Goal: Transaction & Acquisition: Purchase product/service

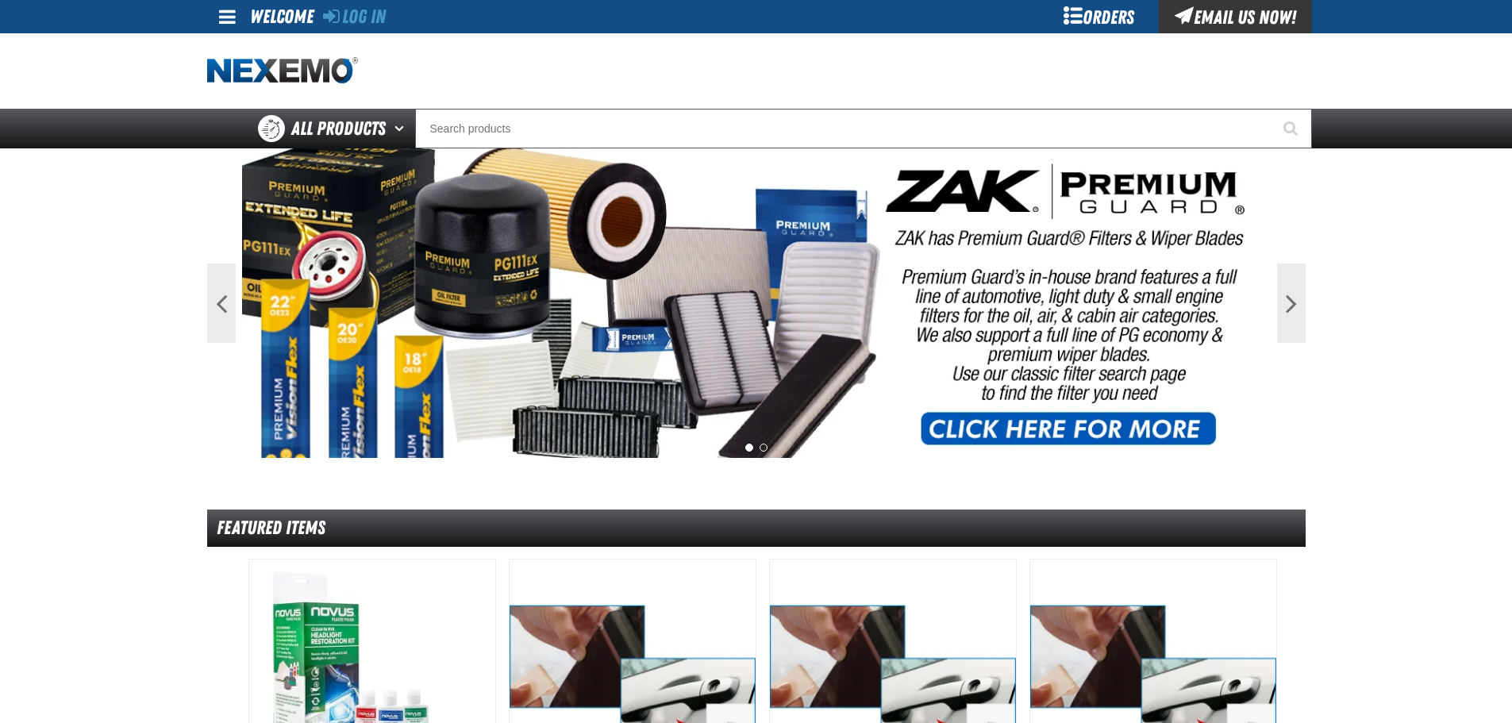
click at [1102, 19] on div "Orders" at bounding box center [1099, 16] width 119 height 33
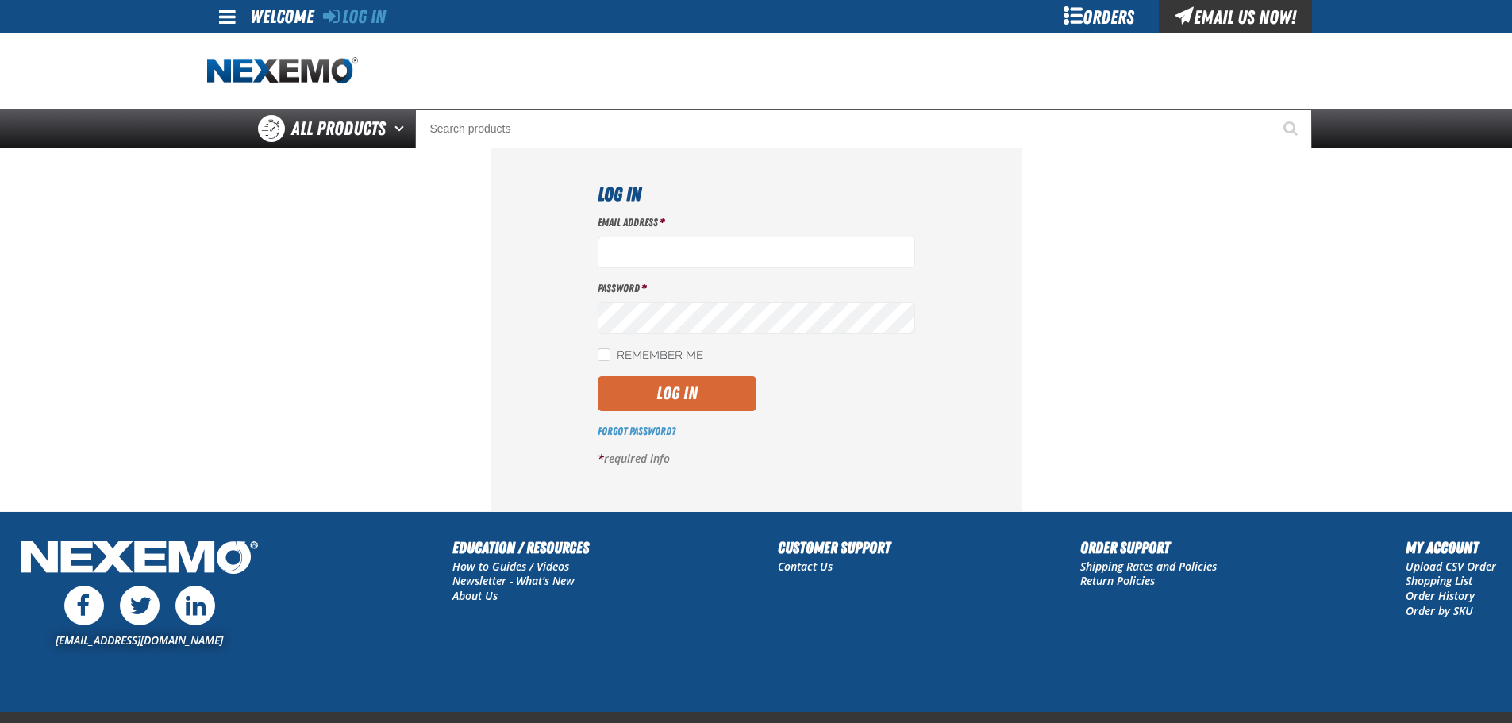
type input "vlopez@vtaig.com"
click at [656, 389] on button "Log In" at bounding box center [677, 393] width 159 height 35
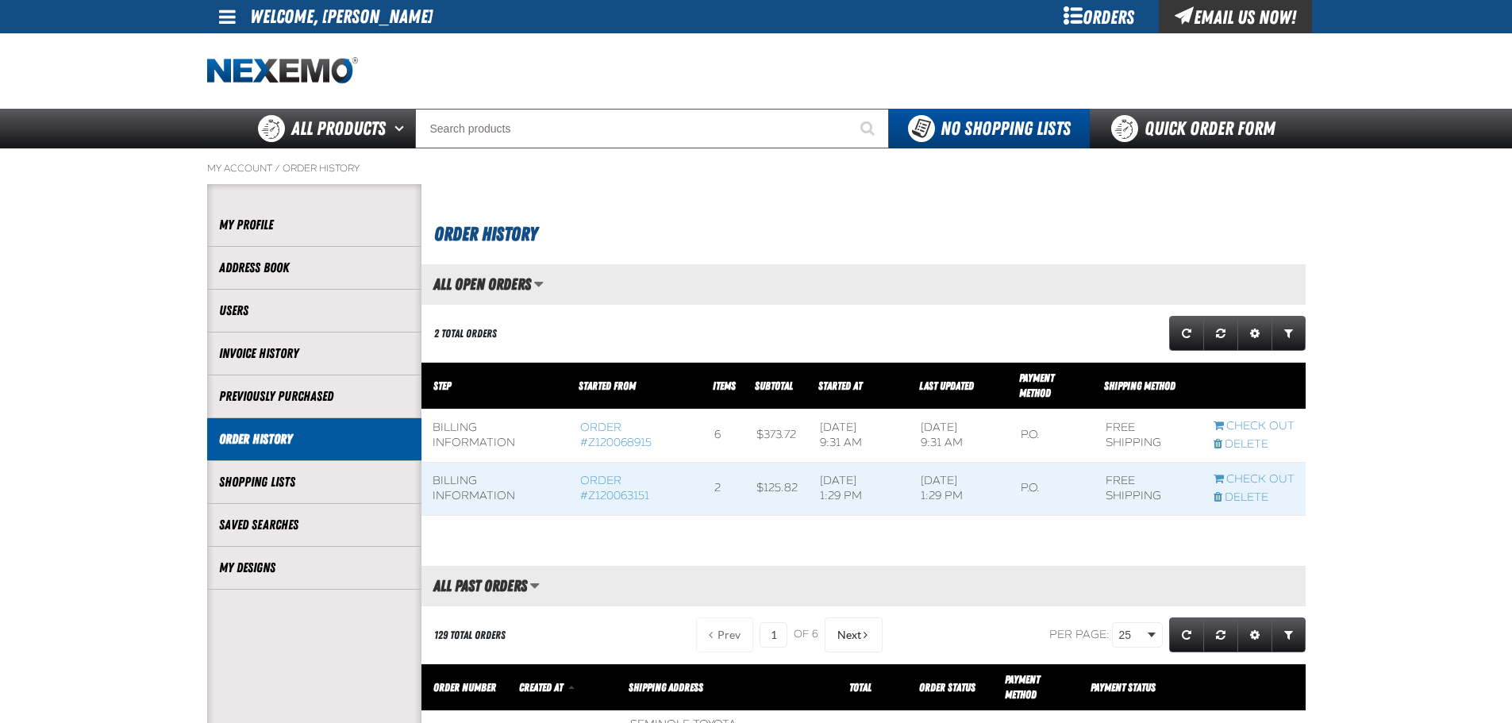
scroll to position [1, 1]
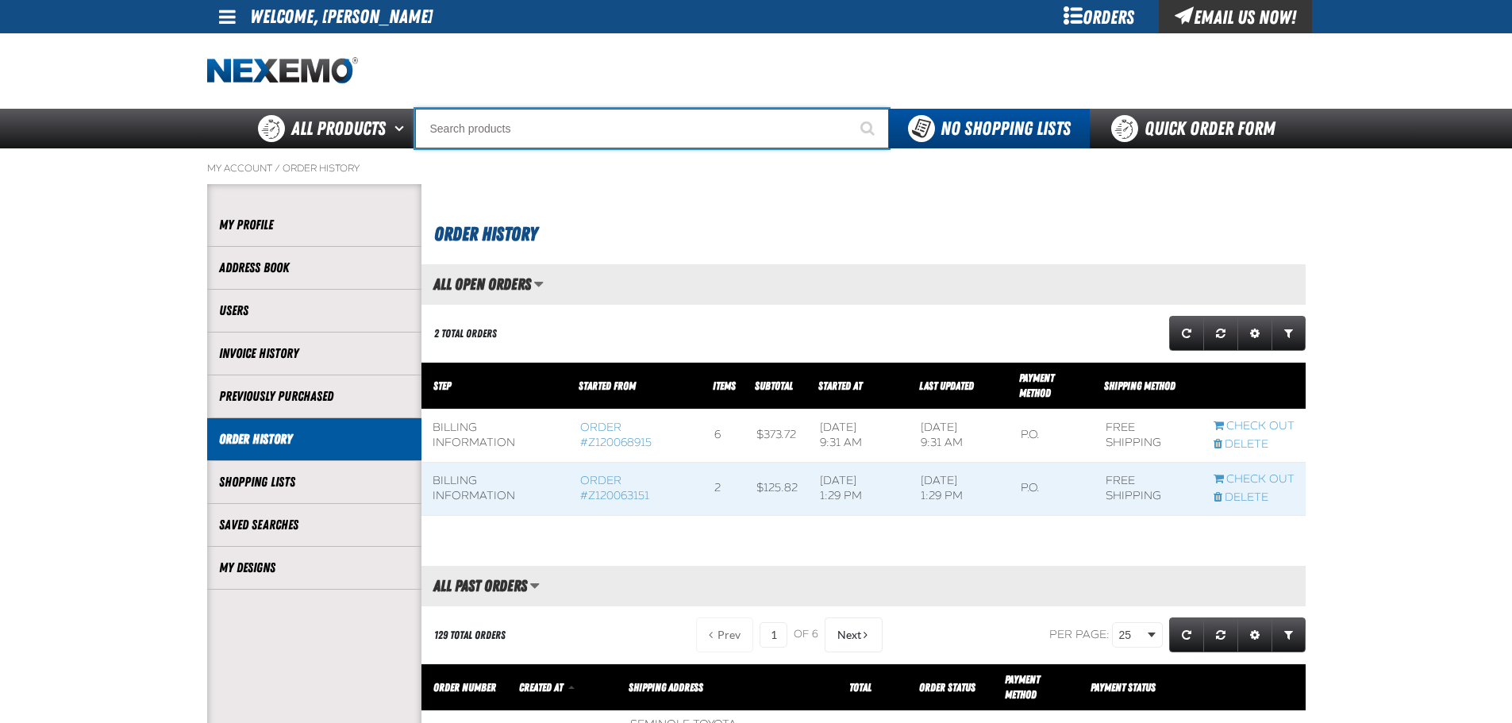
click at [464, 134] on input "Search" at bounding box center [652, 129] width 474 height 40
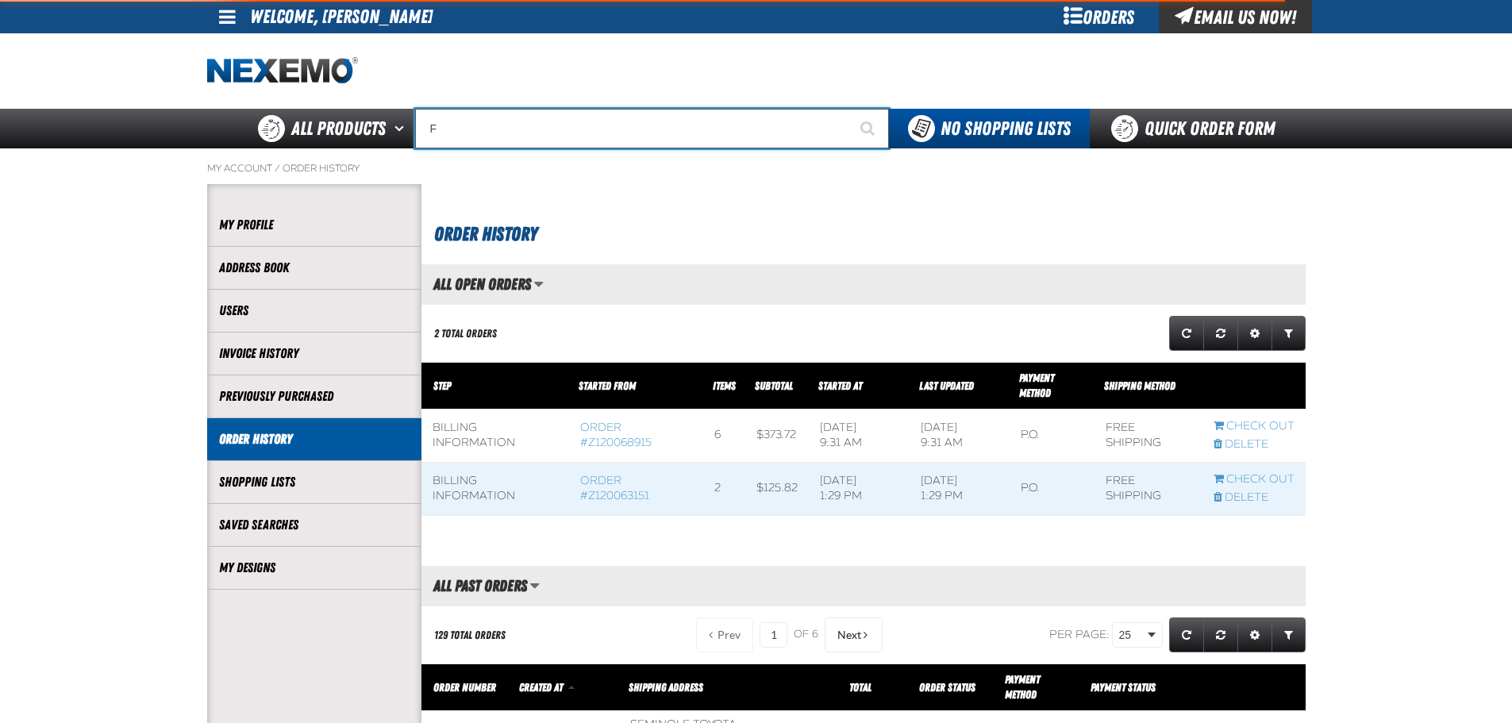
type input "FI"
type input "FIAT"
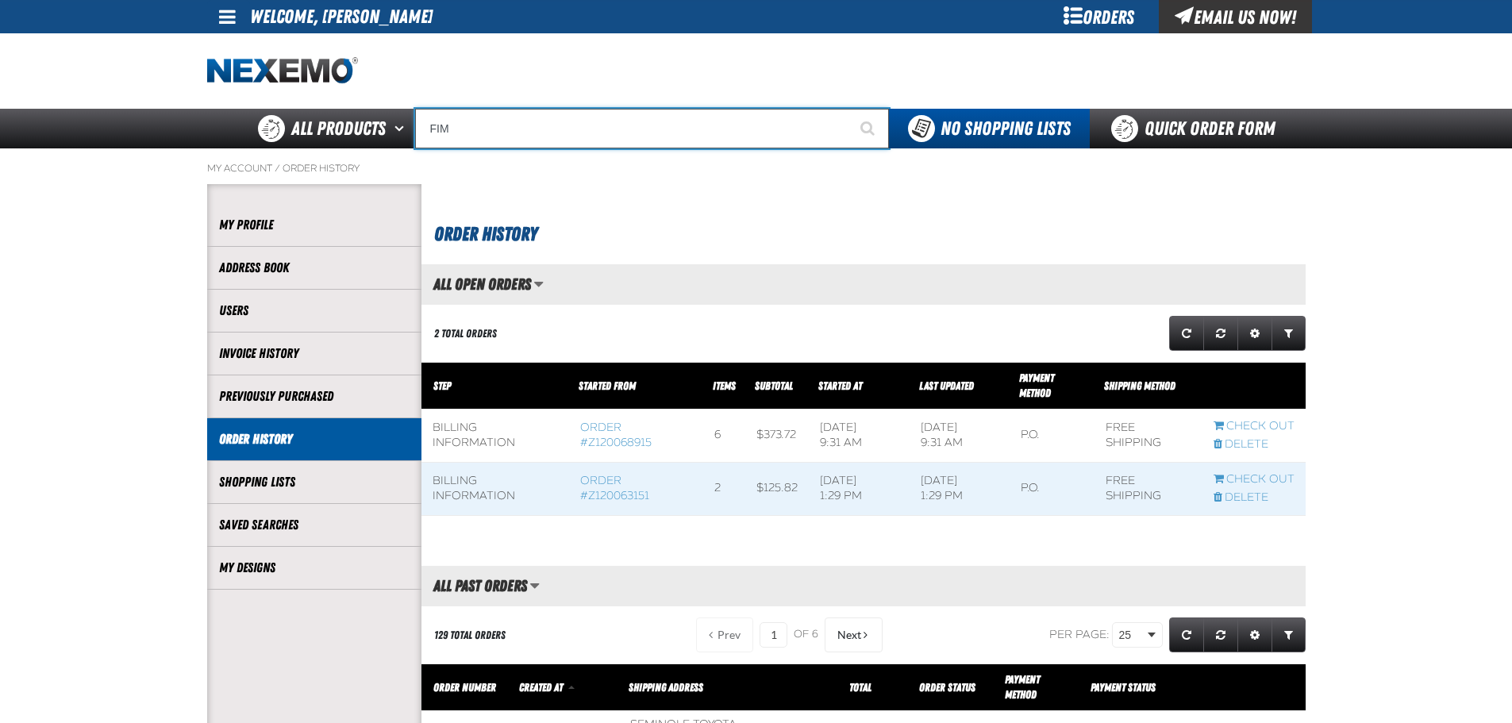
type input "FI"
type input "FIAT"
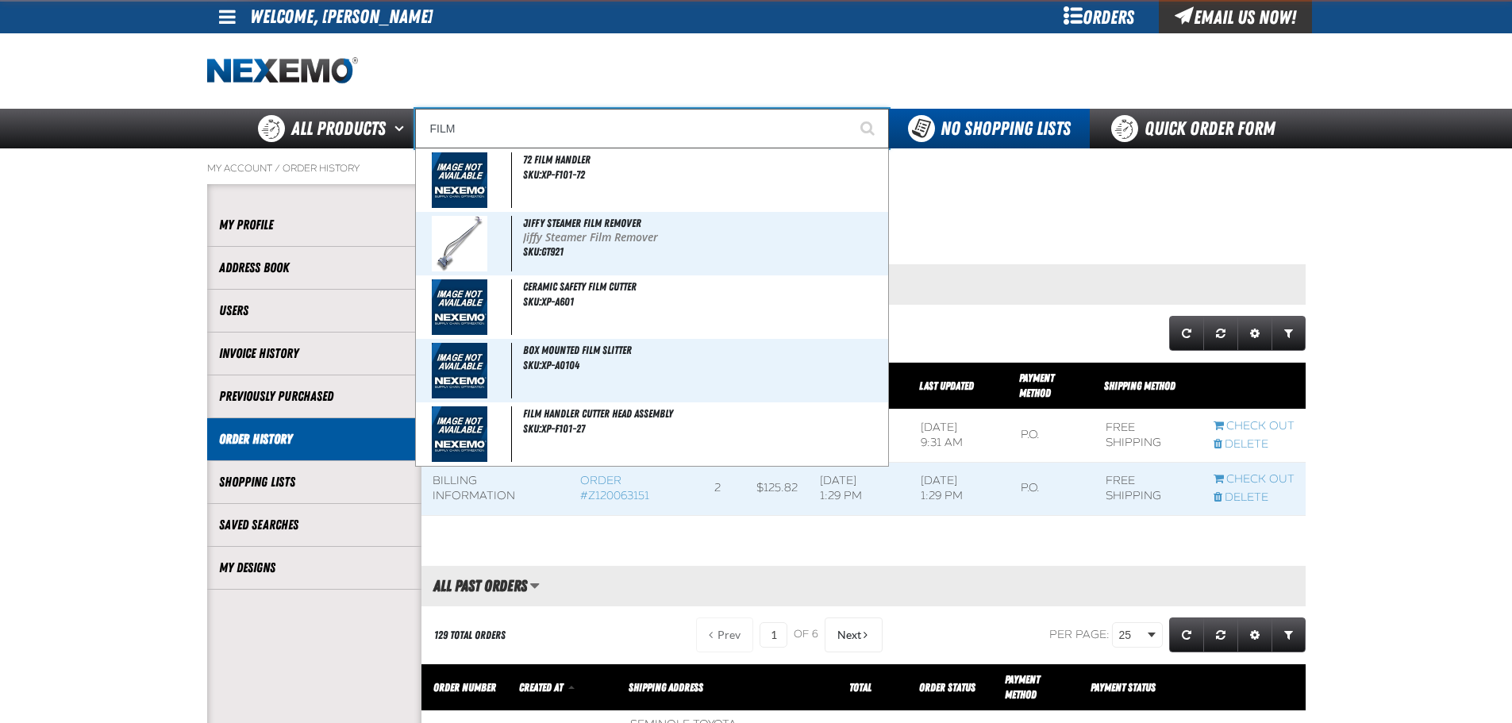
type input "FILM O"
type input "FILM Opaquer Black Out - Wide Point"
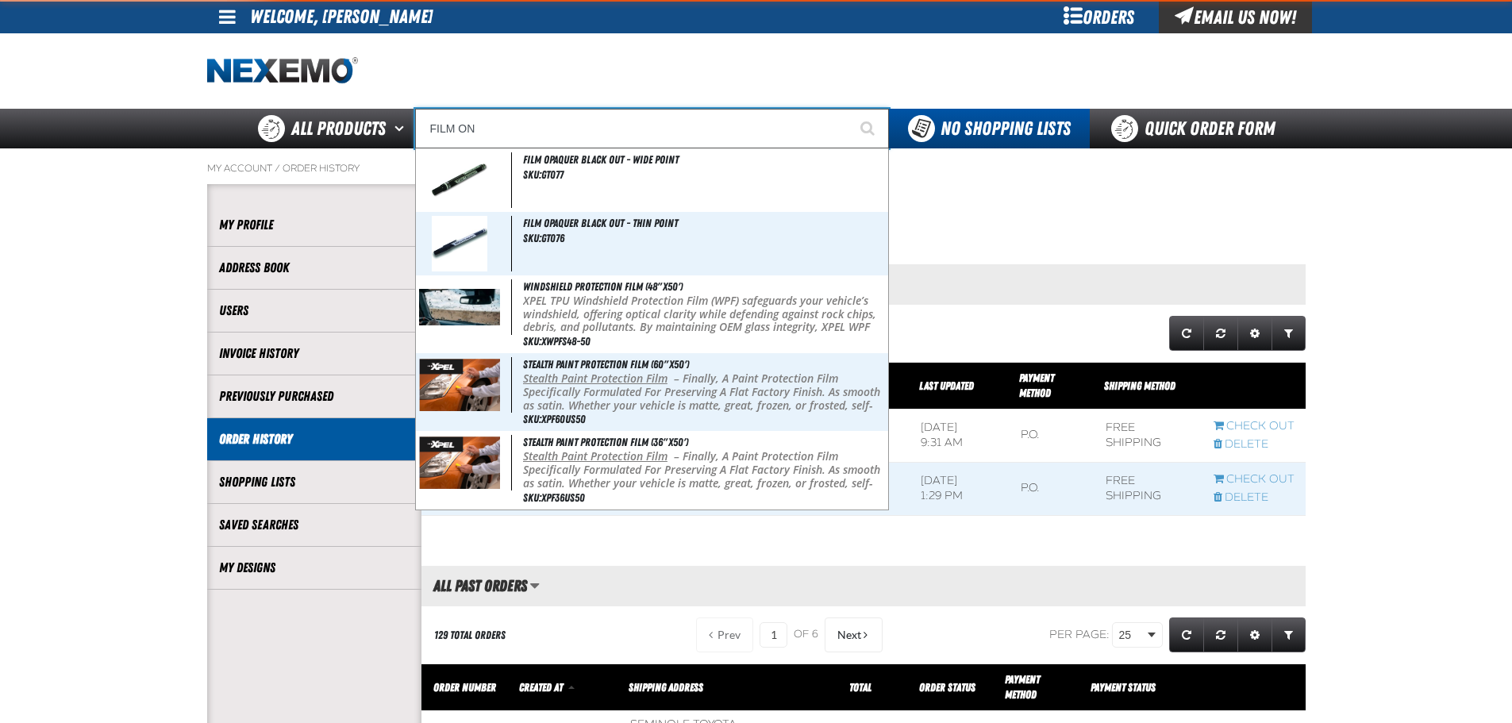
type input "FILM ON"
click at [849, 109] on button "Start Searching" at bounding box center [869, 129] width 40 height 40
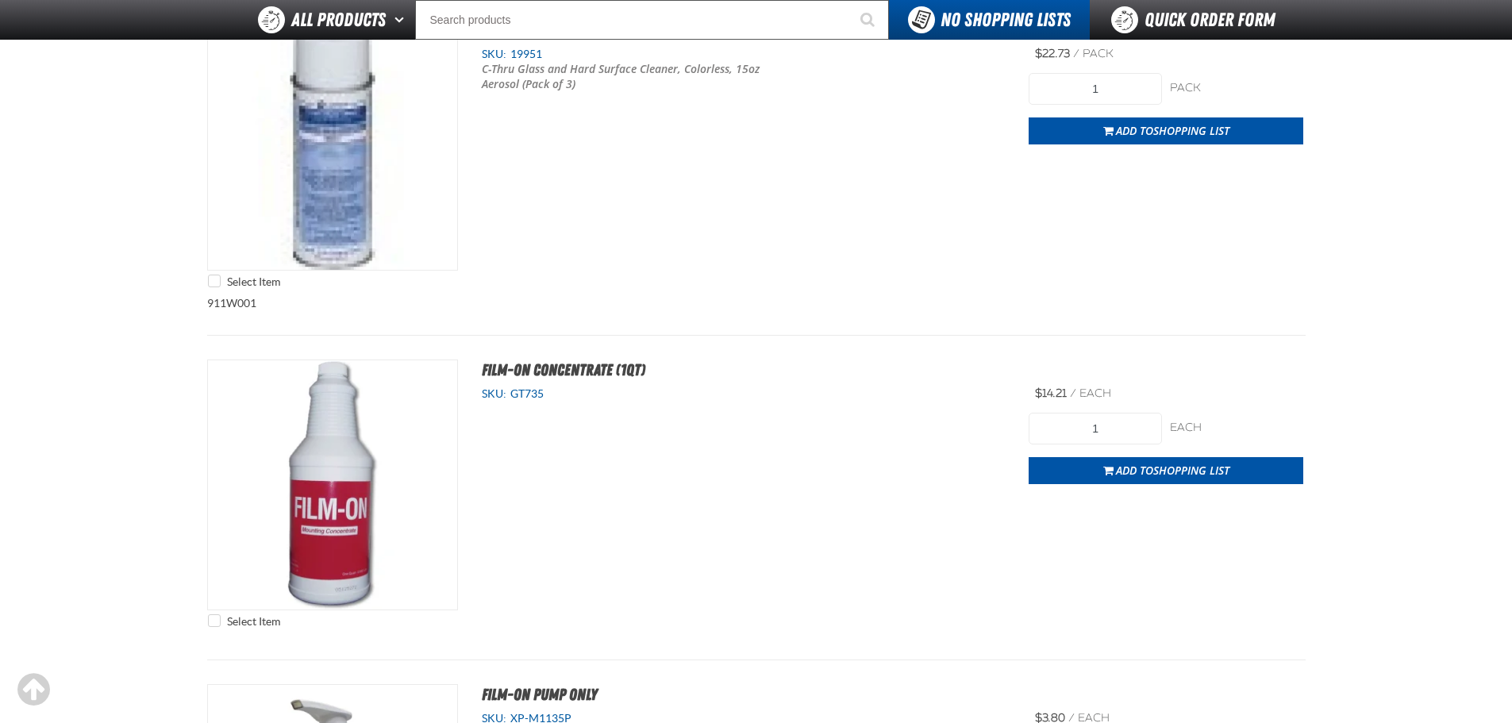
scroll to position [3492, 0]
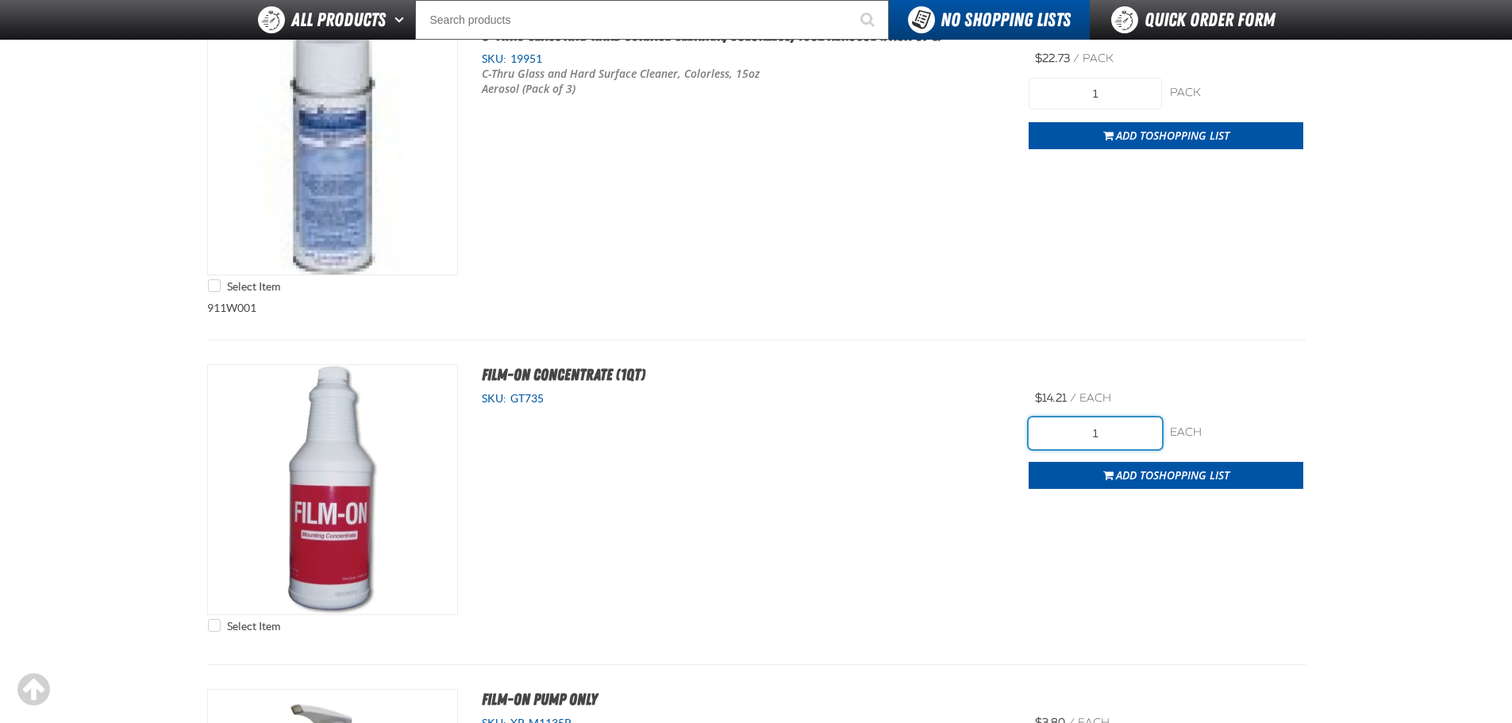
click at [1128, 433] on input "1" at bounding box center [1095, 433] width 133 height 32
type input "6"
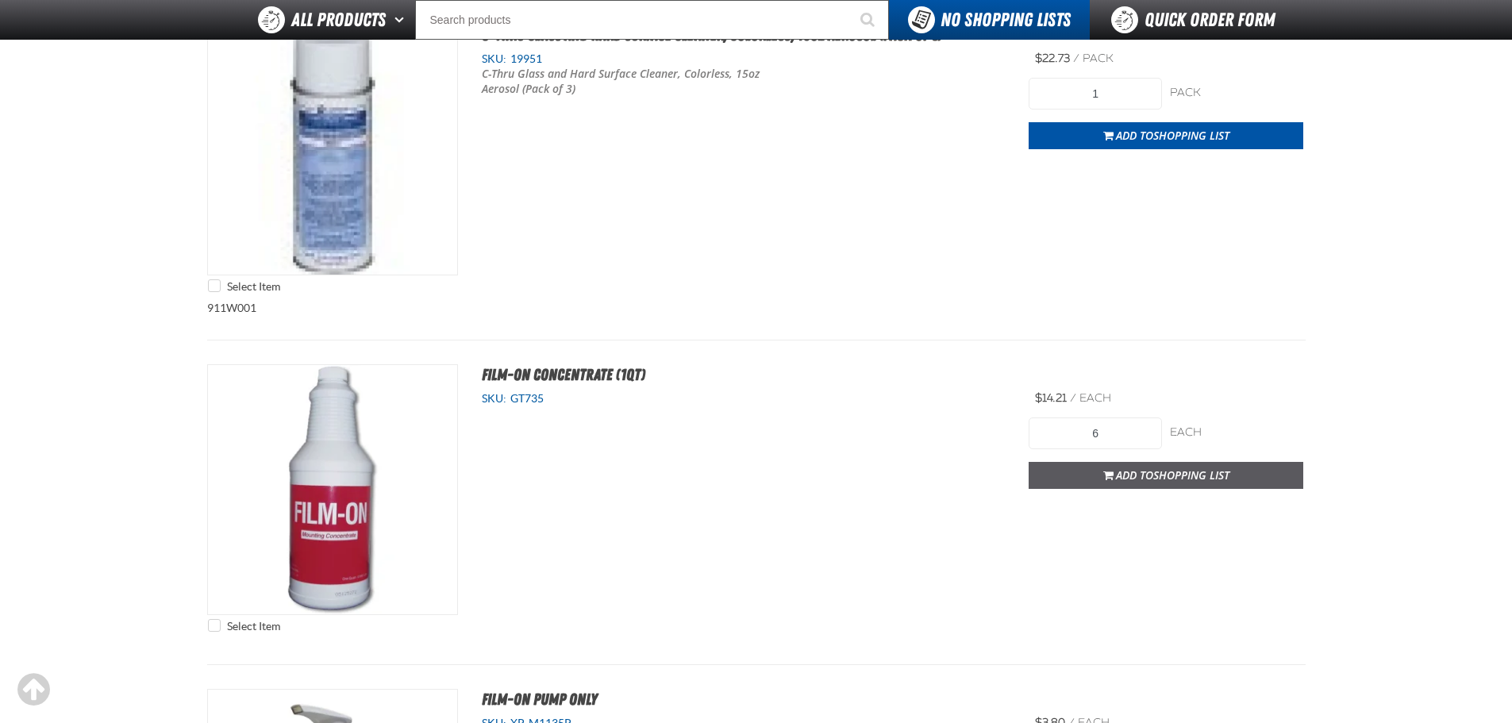
click at [1160, 483] on button "Add to Shopping List" at bounding box center [1166, 475] width 275 height 27
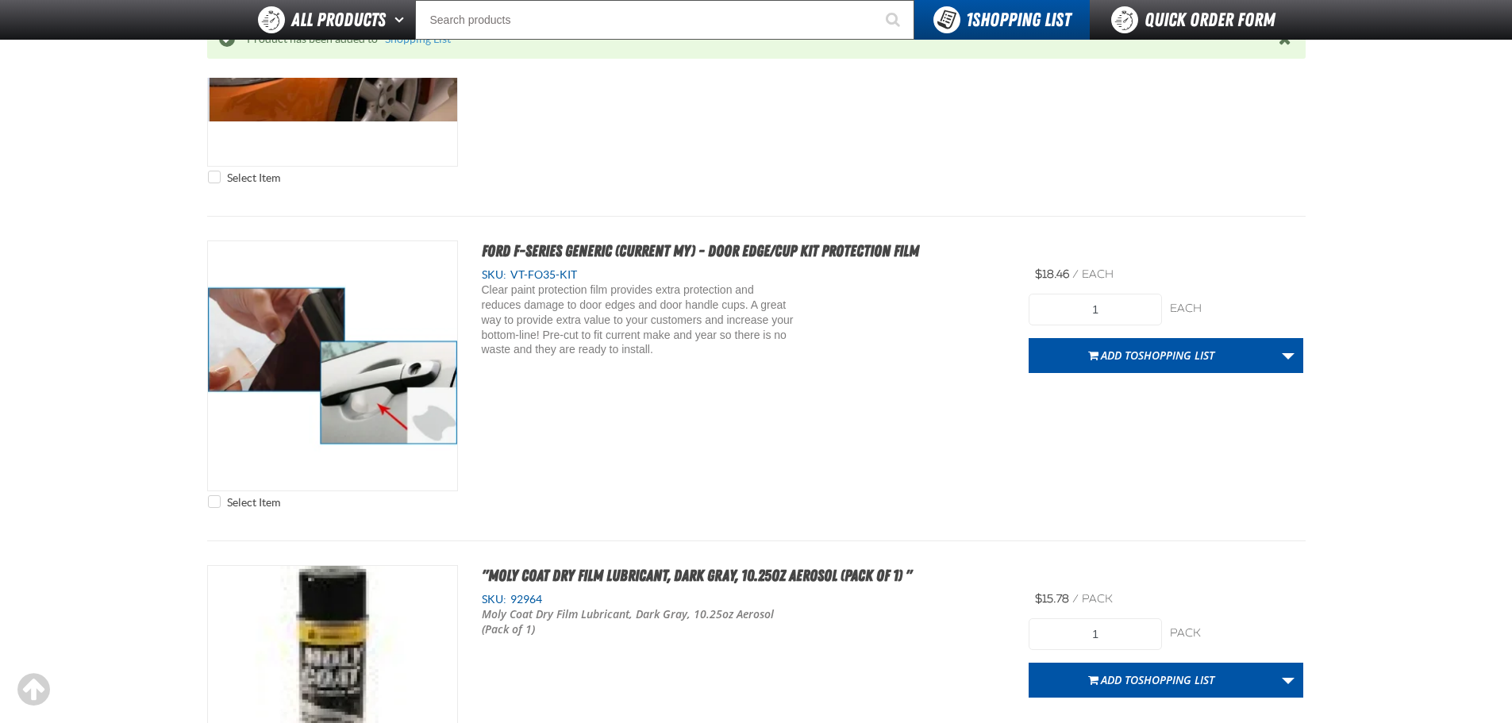
scroll to position [0, 0]
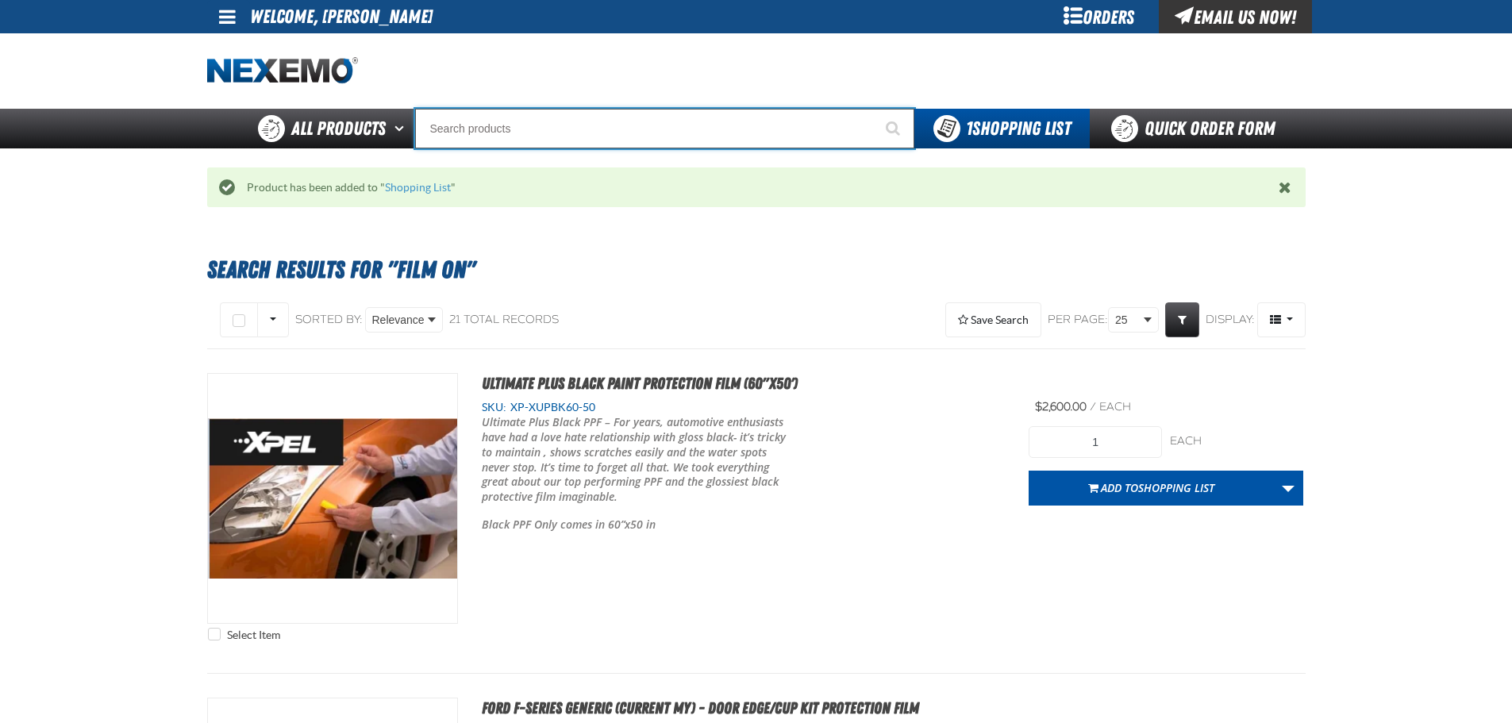
click at [458, 119] on input "Search" at bounding box center [664, 129] width 499 height 40
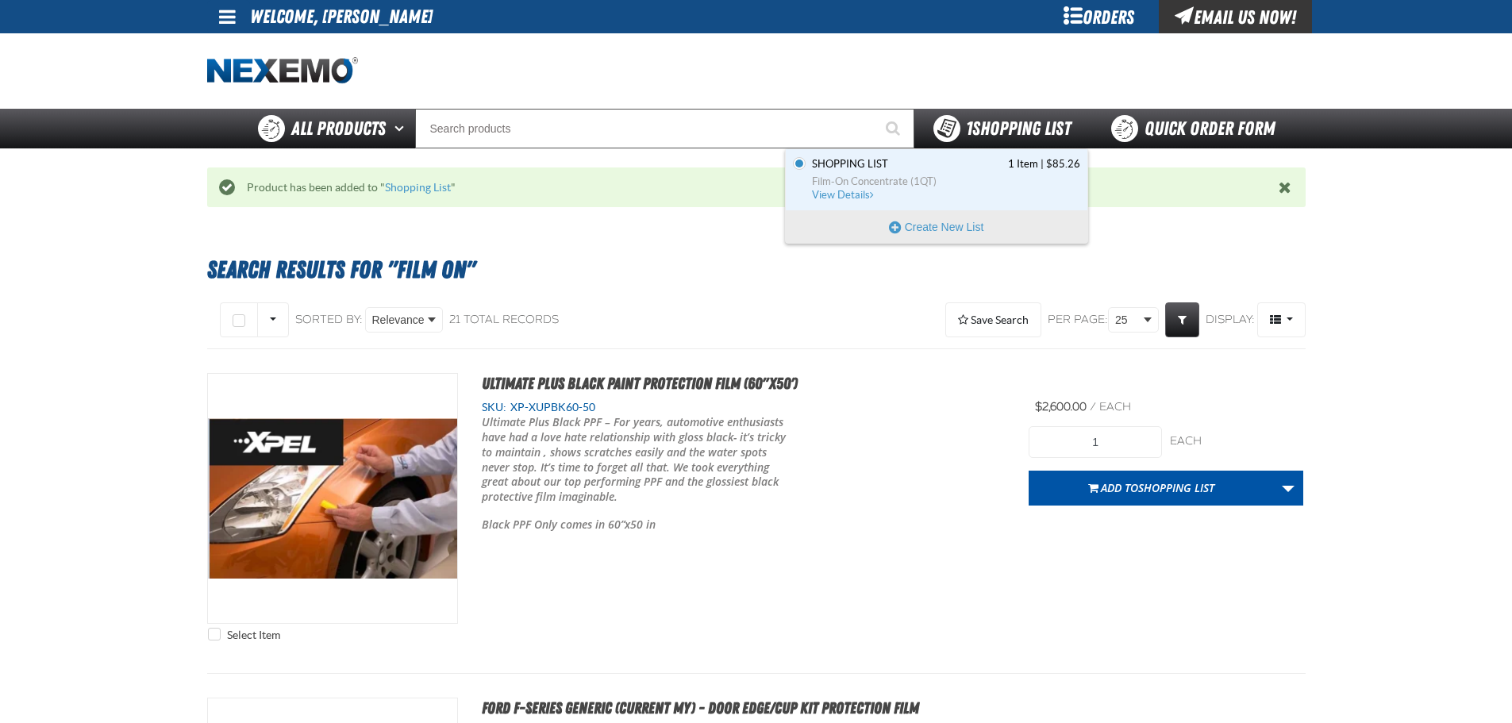
click at [999, 144] on div "1 Shopping List" at bounding box center [1001, 129] width 175 height 40
click at [834, 190] on span "View Details" at bounding box center [844, 195] width 64 height 12
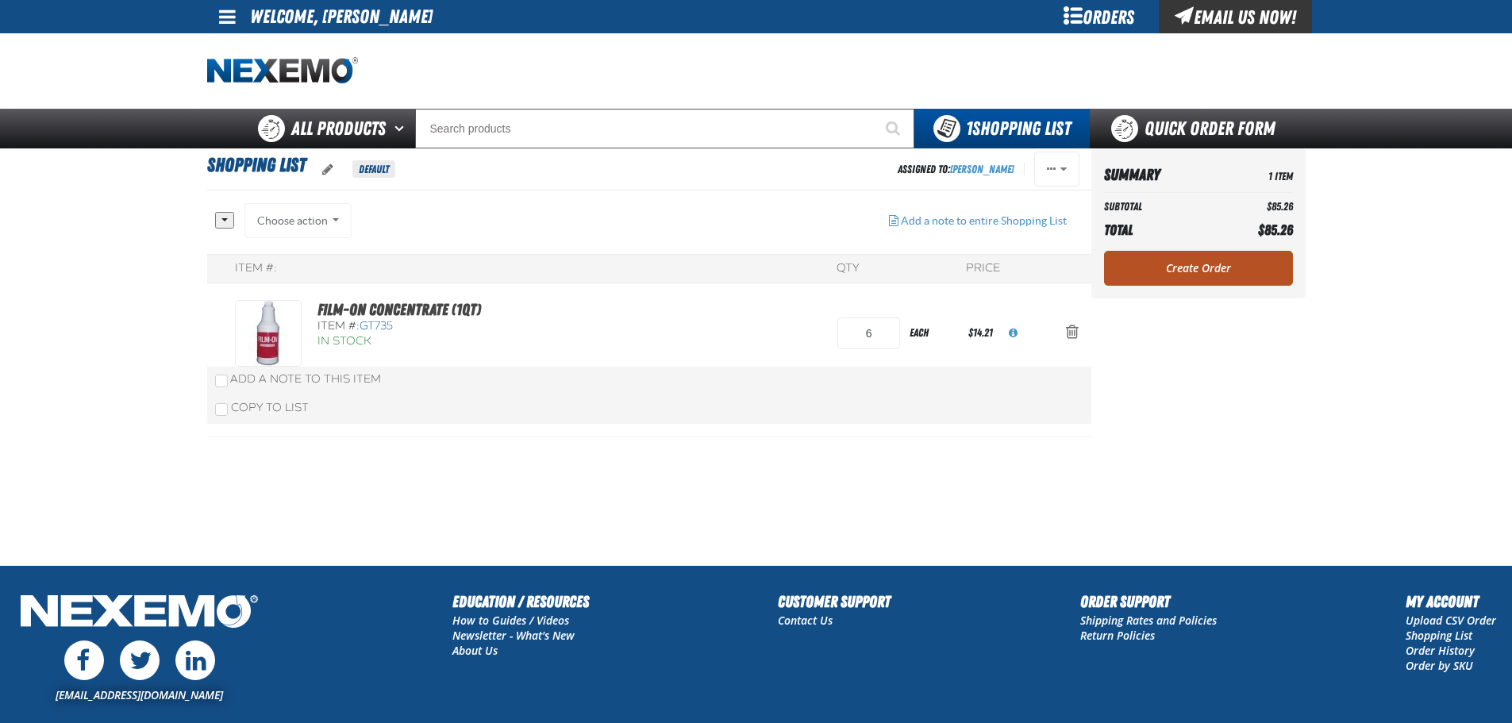
click at [1190, 278] on link "Create Order" at bounding box center [1198, 268] width 189 height 35
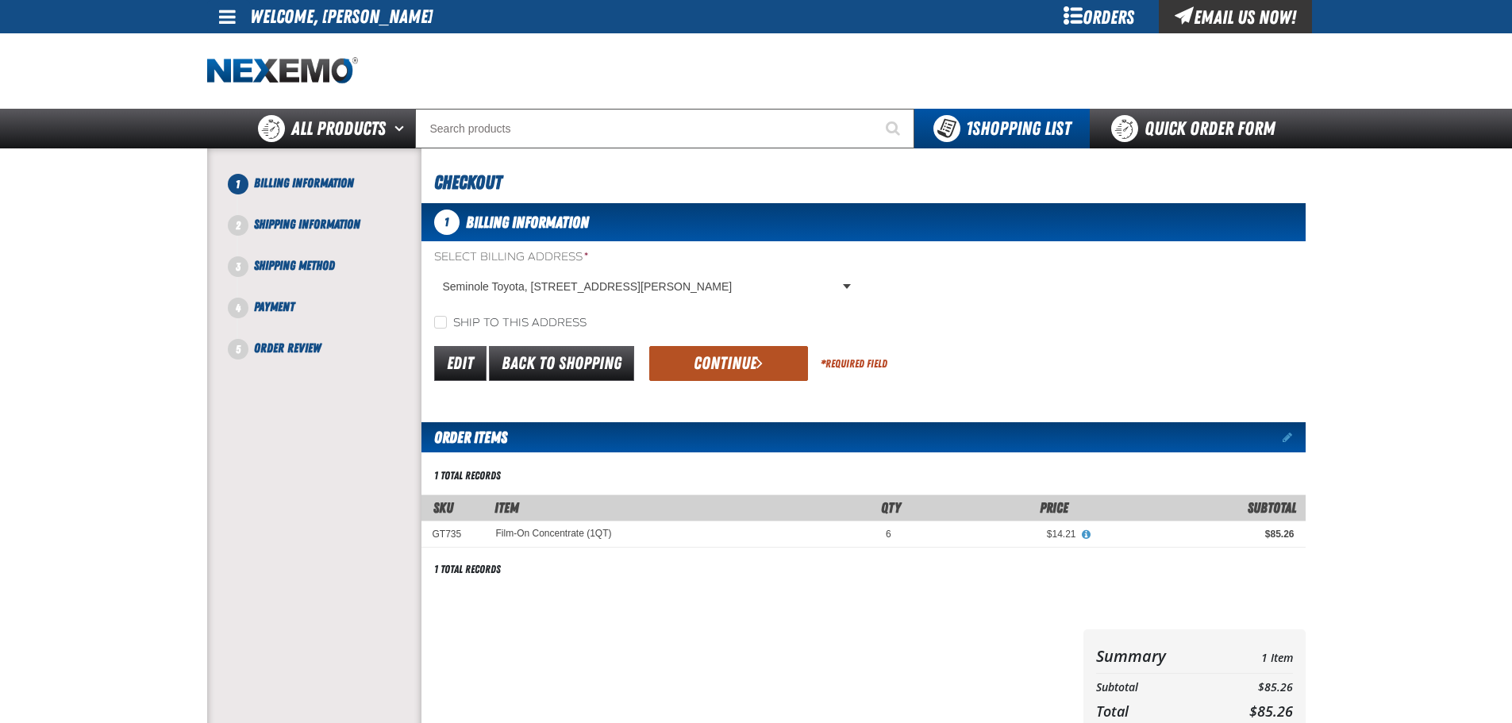
click at [726, 369] on button "Continue" at bounding box center [728, 363] width 159 height 35
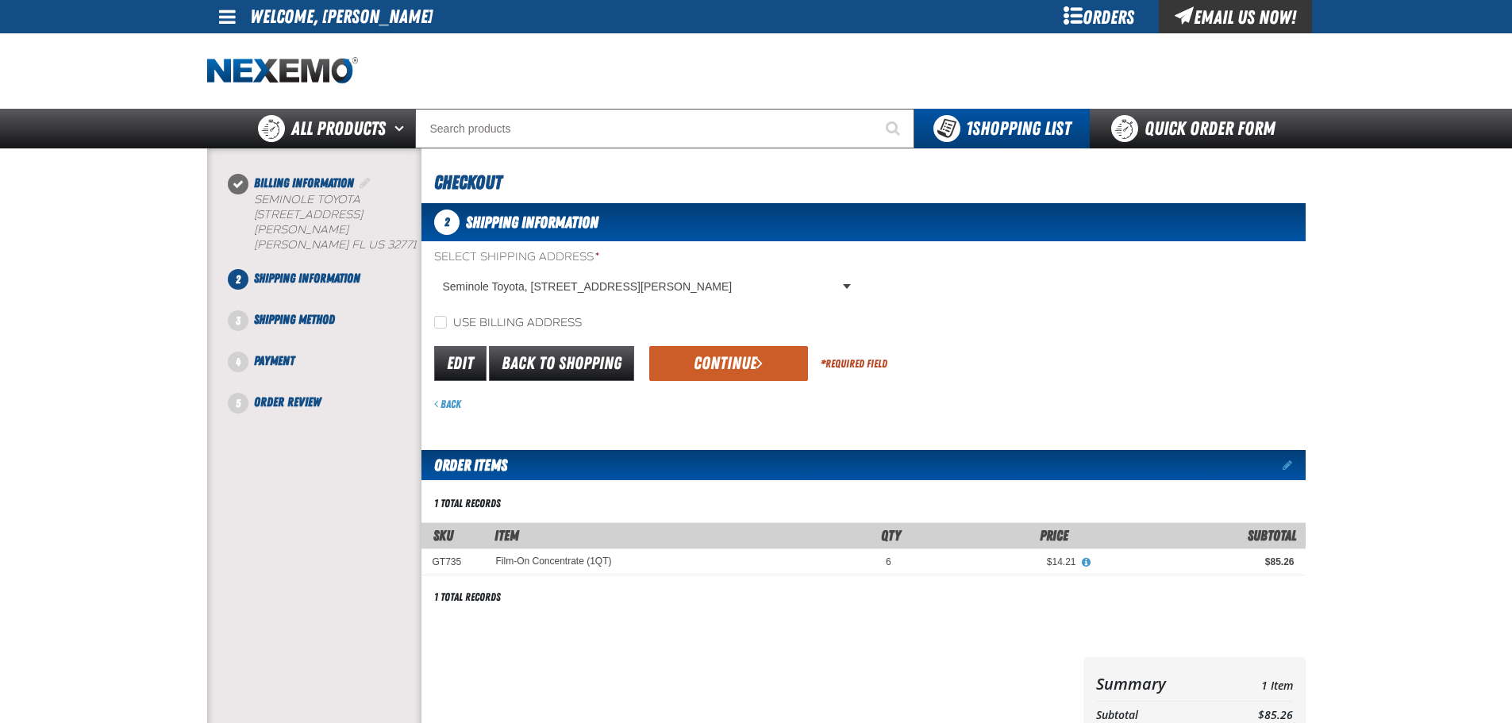
click at [726, 369] on button "Continue" at bounding box center [728, 363] width 159 height 35
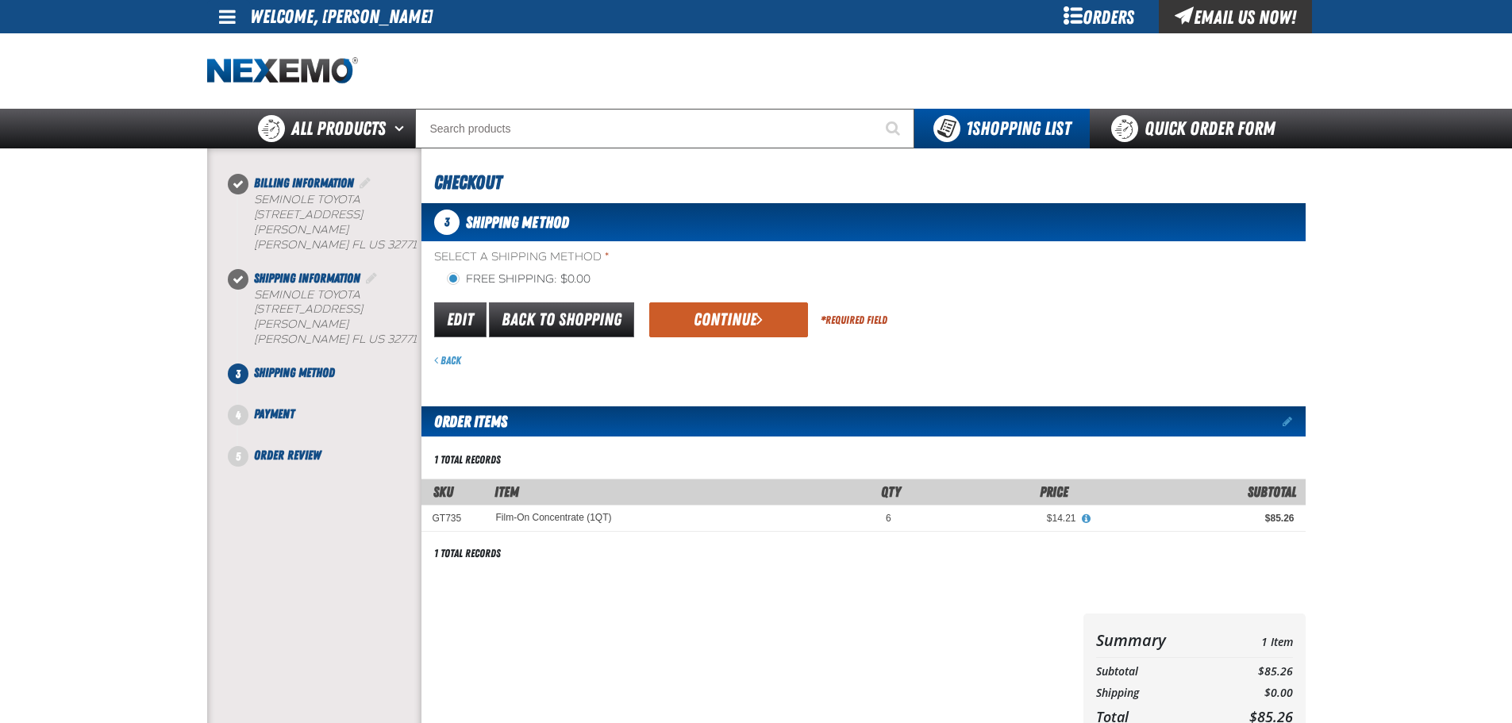
click at [710, 300] on div "Edit Back to Shopping Continue * Required Field" at bounding box center [863, 320] width 884 height 40
click at [716, 311] on button "Continue" at bounding box center [728, 319] width 159 height 35
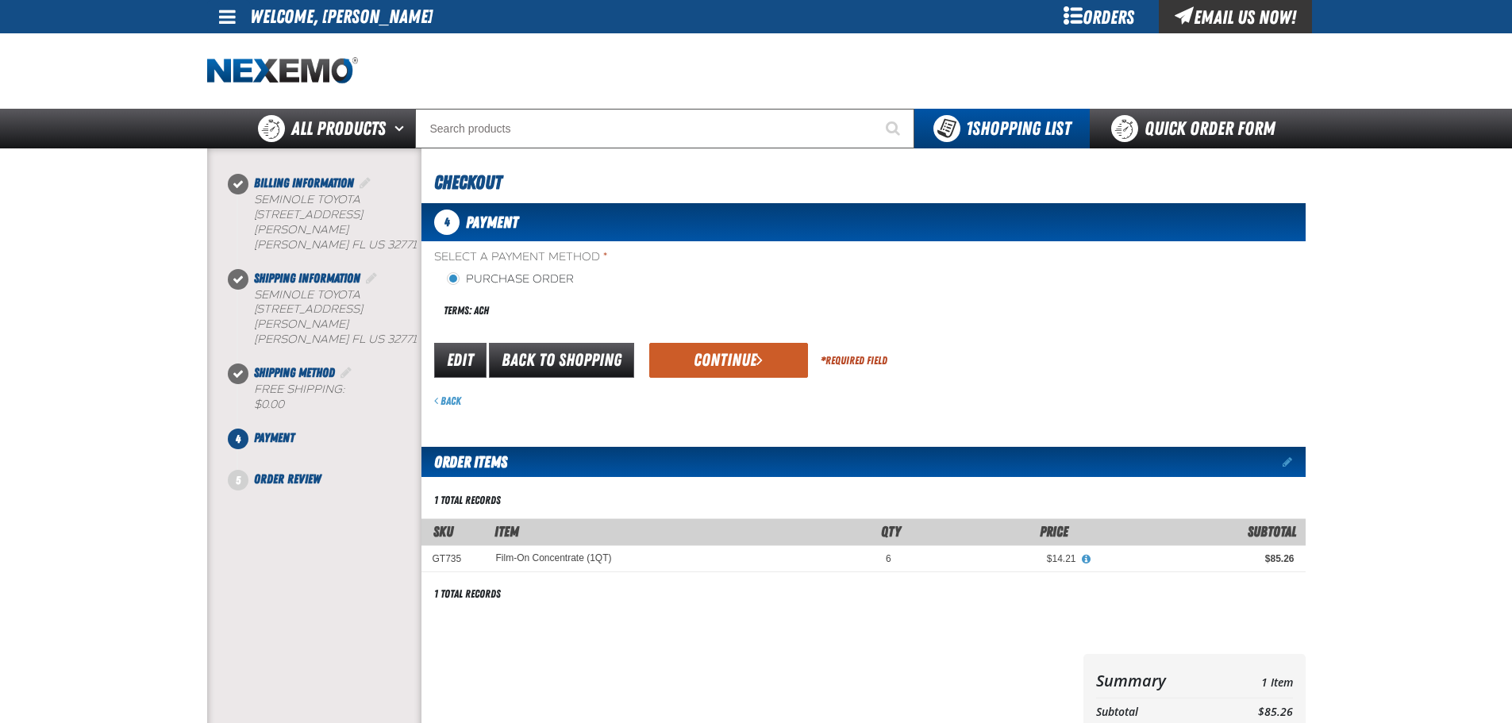
click at [727, 342] on div "Edit Back to Shopping Continue * Required Field" at bounding box center [863, 360] width 884 height 40
click at [727, 346] on button "Continue" at bounding box center [728, 360] width 159 height 35
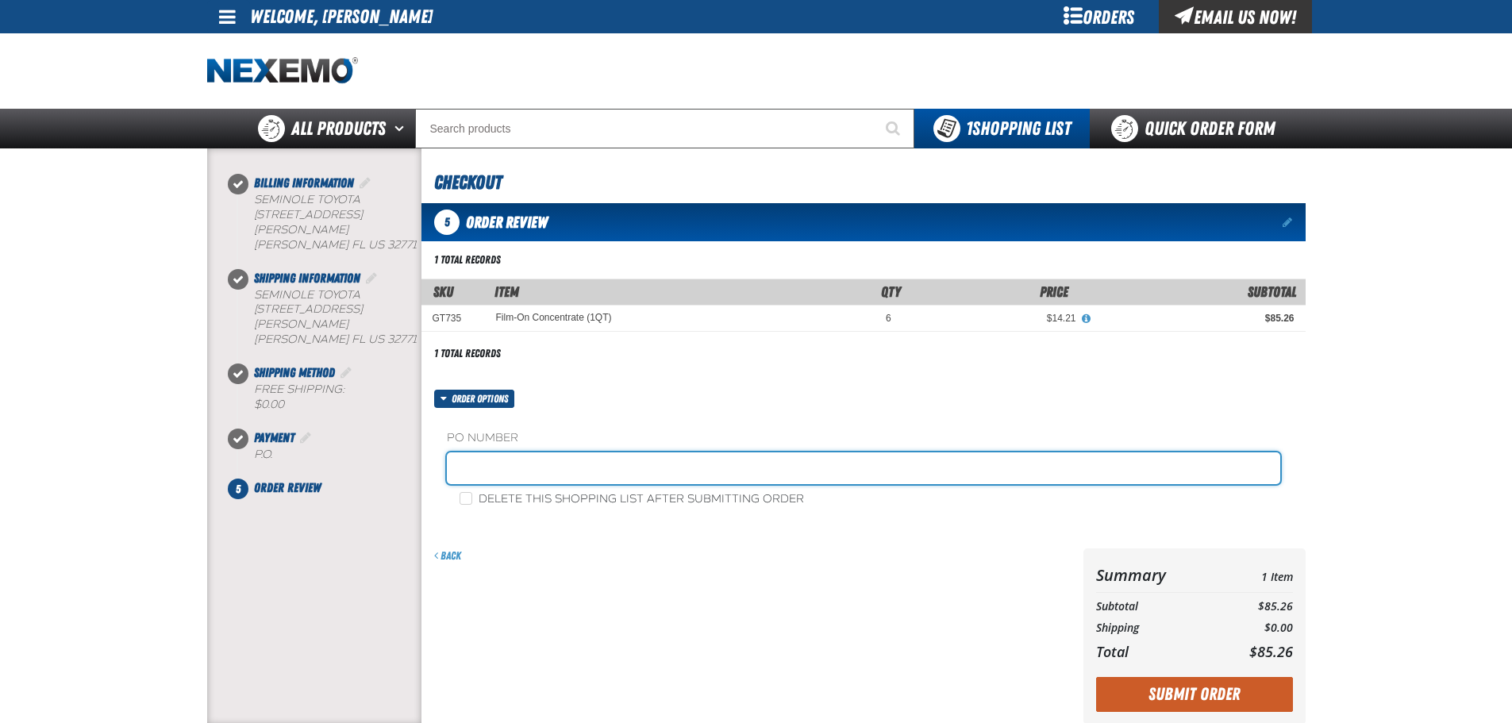
click at [506, 470] on input "text" at bounding box center [863, 468] width 833 height 32
type input "2022"
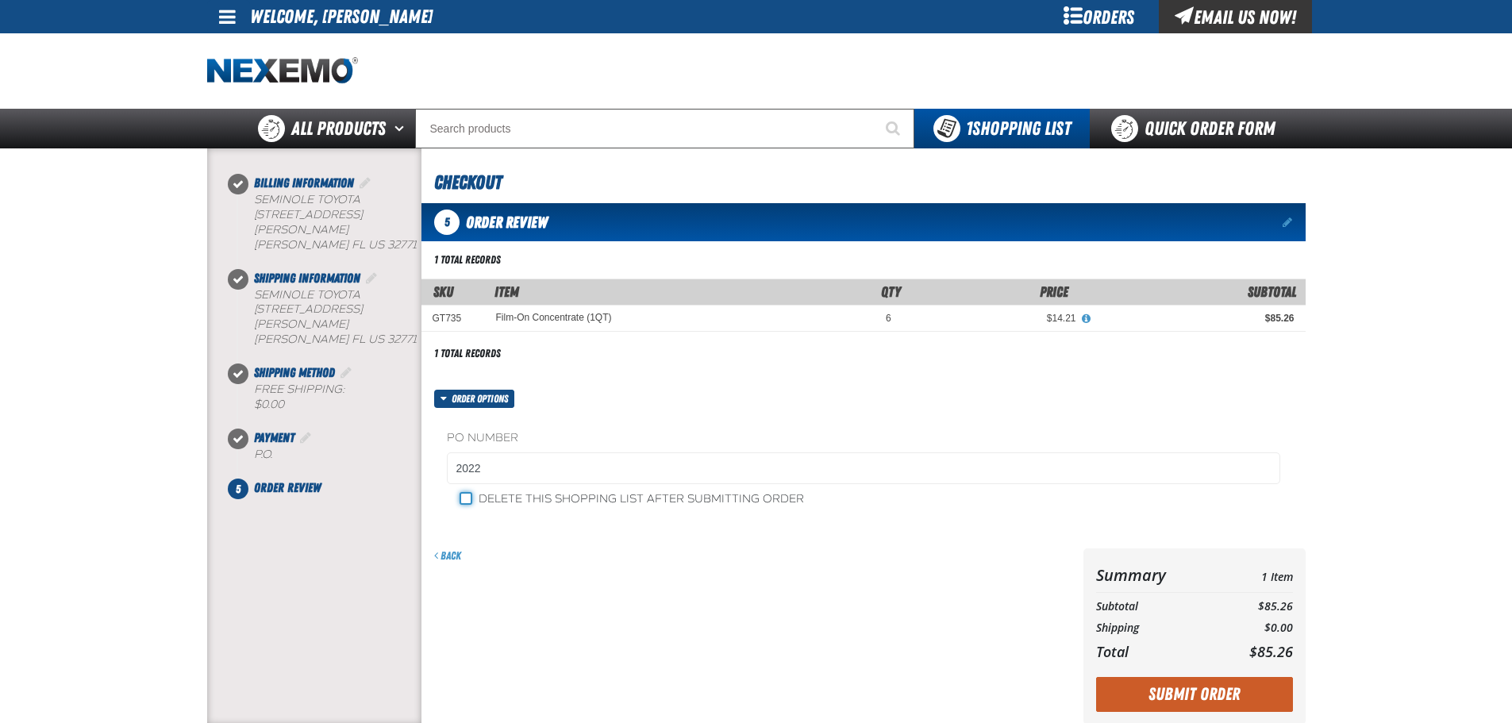
click at [468, 500] on input "Delete this shopping list after submitting order" at bounding box center [466, 498] width 13 height 13
checkbox input "true"
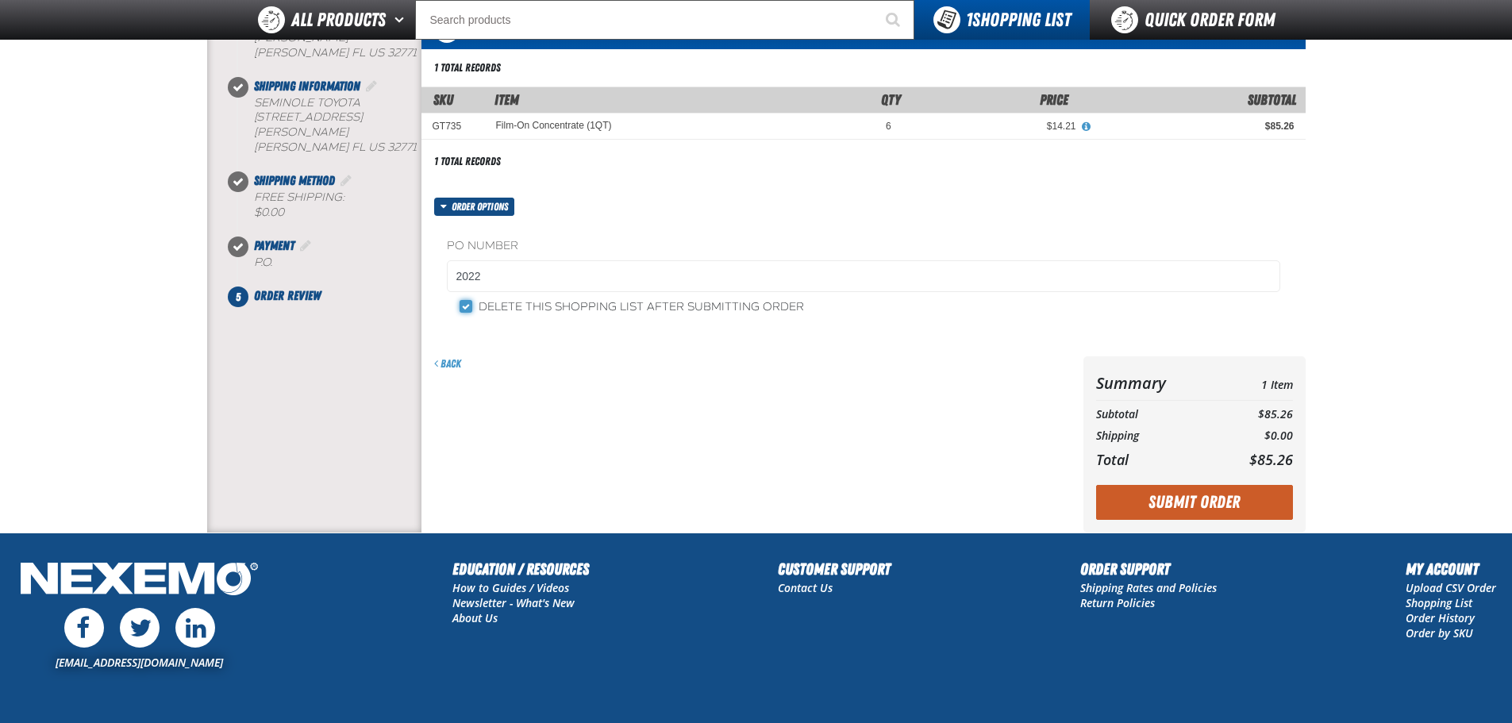
scroll to position [159, 0]
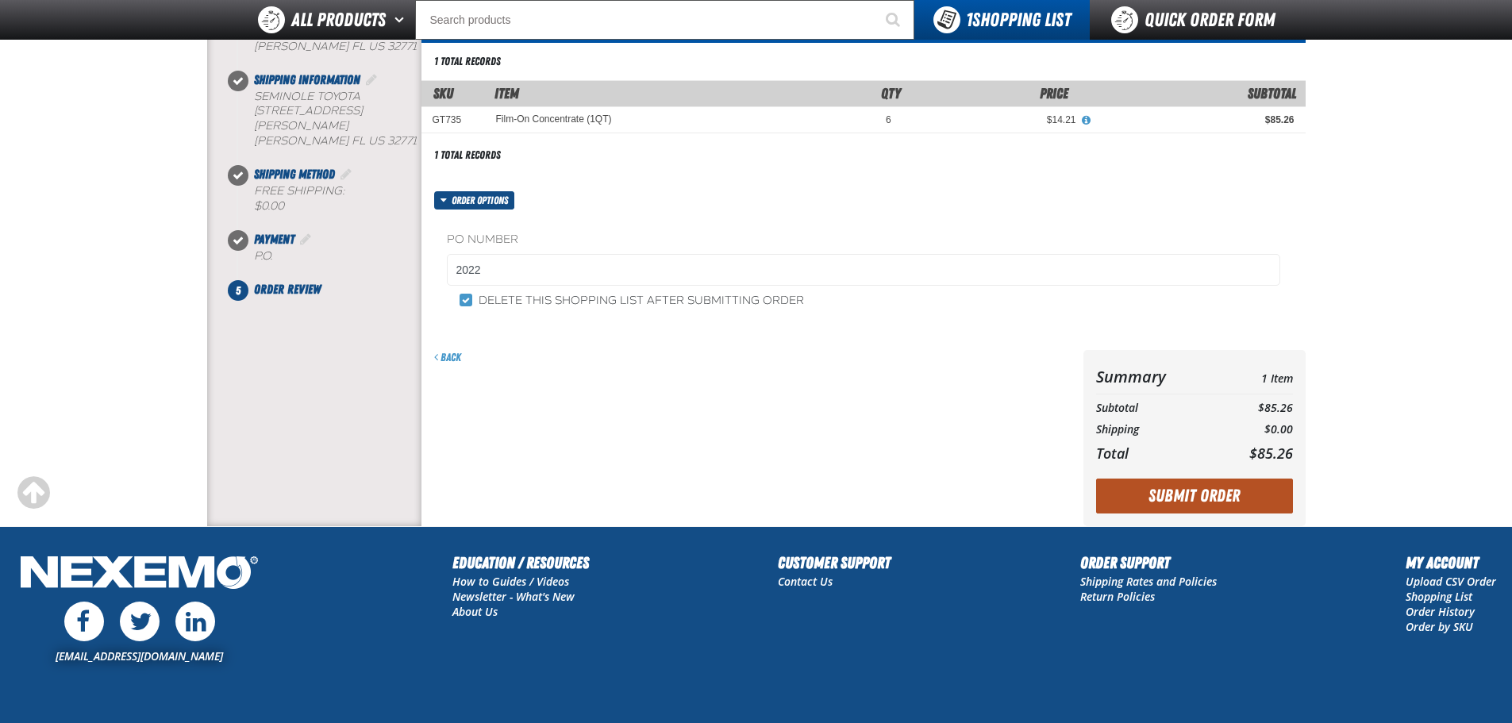
click at [1218, 506] on button "Submit Order" at bounding box center [1194, 496] width 197 height 35
